Goal: Navigation & Orientation: Find specific page/section

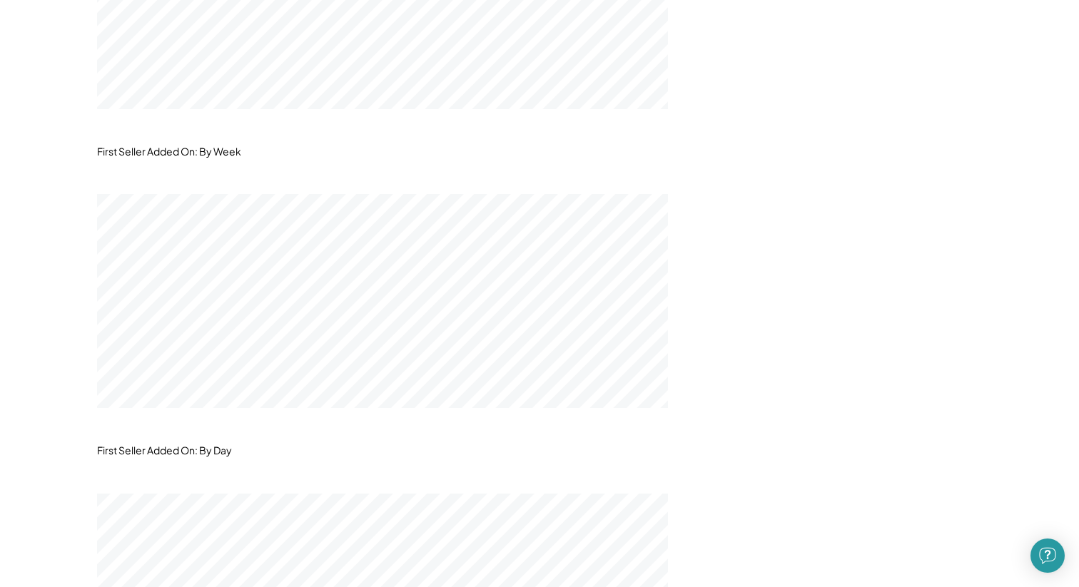
scroll to position [1680, 0]
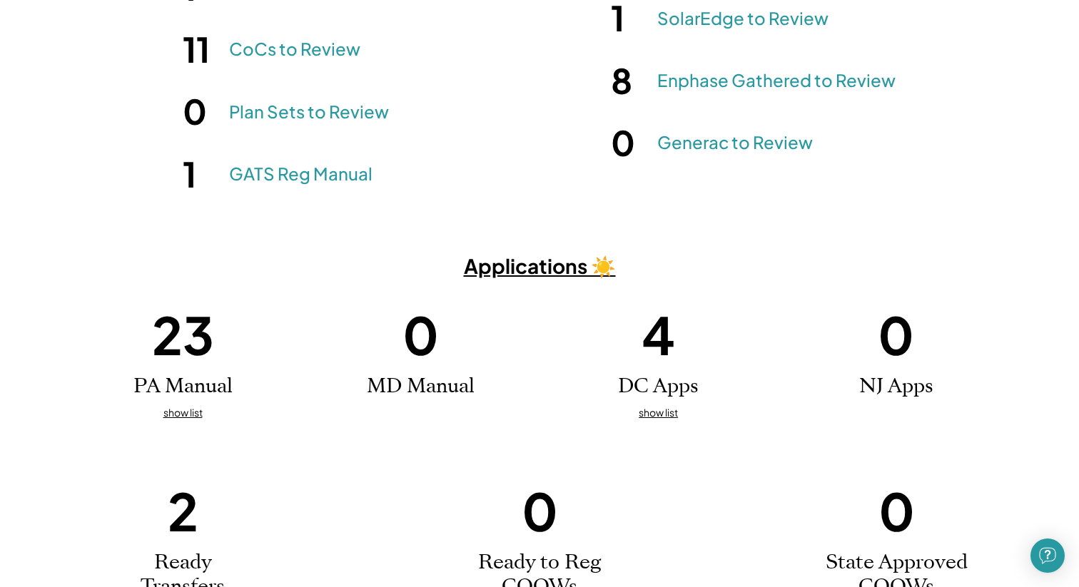
scroll to position [348, 0]
